Goal: Transaction & Acquisition: Purchase product/service

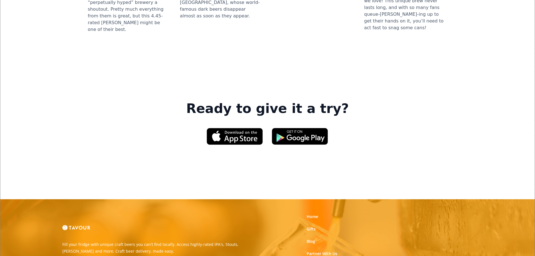
scroll to position [818, 0]
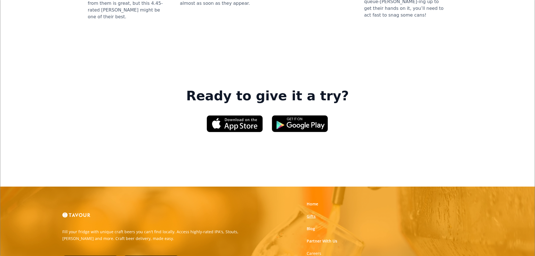
click at [310, 213] on link "Gifts" at bounding box center [311, 216] width 9 height 6
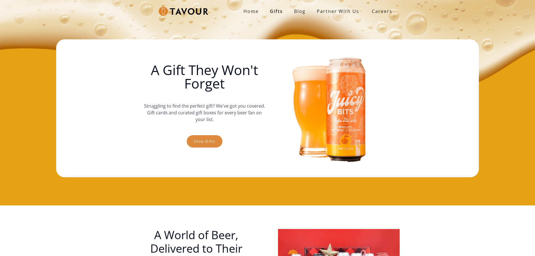
click at [204, 142] on link "Shop gifts" at bounding box center [205, 141] width 36 height 12
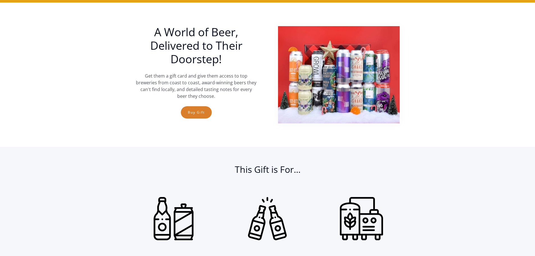
scroll to position [205, 0]
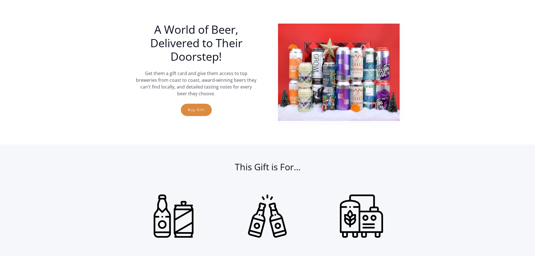
click at [200, 110] on link "Buy Gift" at bounding box center [196, 110] width 31 height 12
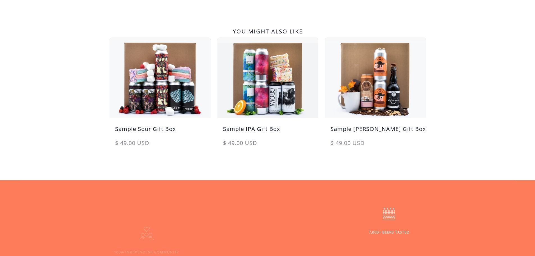
scroll to position [297, 0]
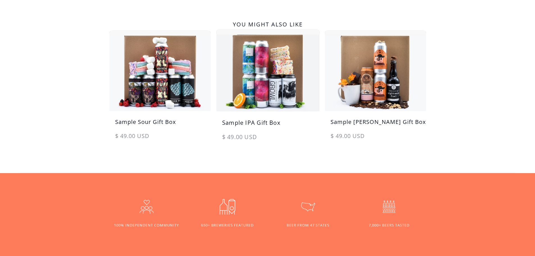
click at [267, 122] on h5 "Sample IPA Gift Box" at bounding box center [267, 125] width 103 height 14
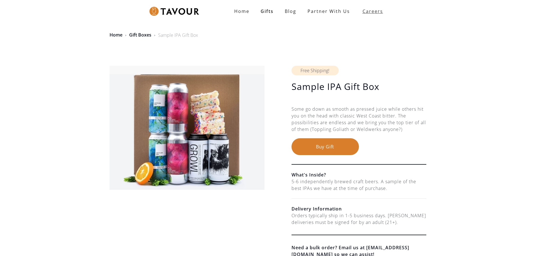
click at [379, 11] on strong "Careers" at bounding box center [372, 11] width 20 height 11
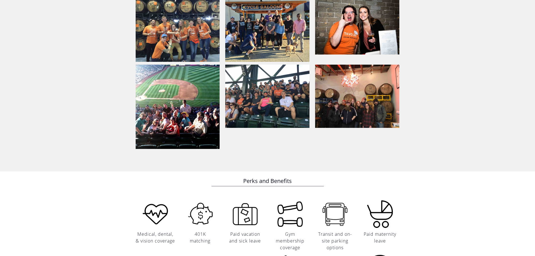
scroll to position [413, 0]
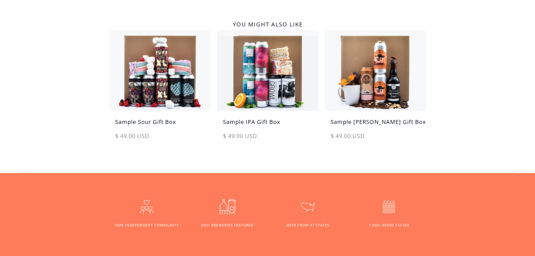
click at [227, 208] on img at bounding box center [227, 206] width 22 height 22
click at [309, 209] on img at bounding box center [308, 206] width 22 height 22
click at [307, 226] on div "BEER FROM 47 STATES" at bounding box center [308, 224] width 43 height 5
drag, startPoint x: 256, startPoint y: 224, endPoint x: 339, endPoint y: 212, distance: 83.3
click at [256, 224] on div "650+ BREWERIES FEATURED 100% INDEPENDENT COMMUNITY BEER FROM 47 STATES 7,000+ B…" at bounding box center [267, 222] width 317 height 55
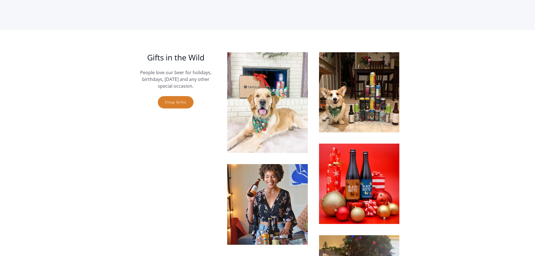
scroll to position [1385, 0]
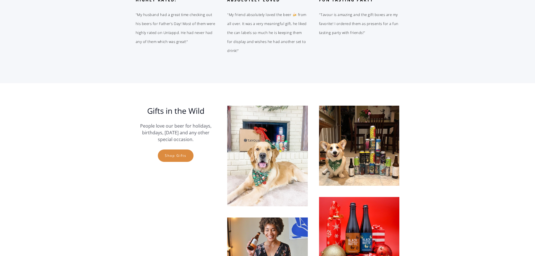
click at [179, 153] on link "Shop gifts" at bounding box center [176, 155] width 36 height 12
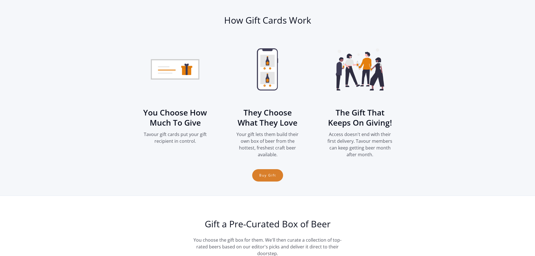
scroll to position [755, 0]
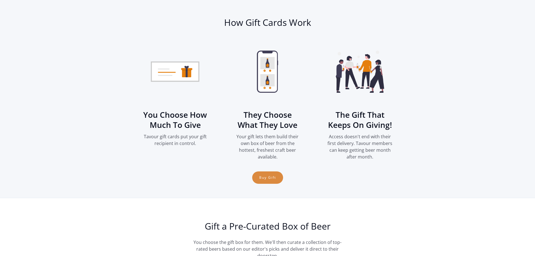
click at [260, 173] on link "Buy Gift" at bounding box center [267, 177] width 31 height 12
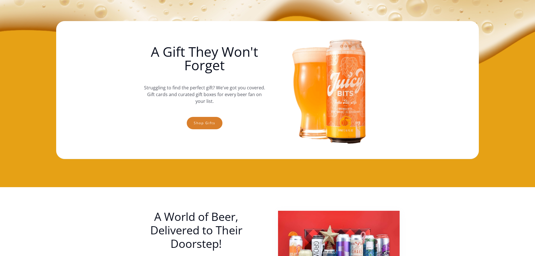
scroll to position [0, 0]
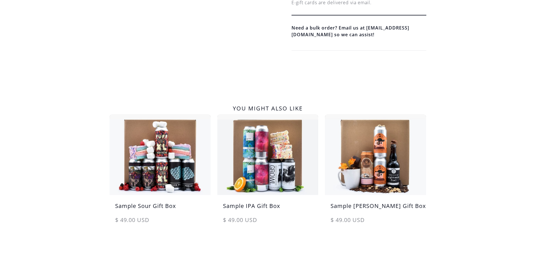
scroll to position [223, 0]
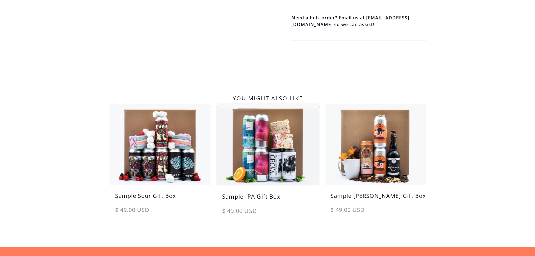
click at [257, 193] on h5 "Sample IPA Gift Box" at bounding box center [267, 199] width 103 height 14
